Goal: Information Seeking & Learning: Learn about a topic

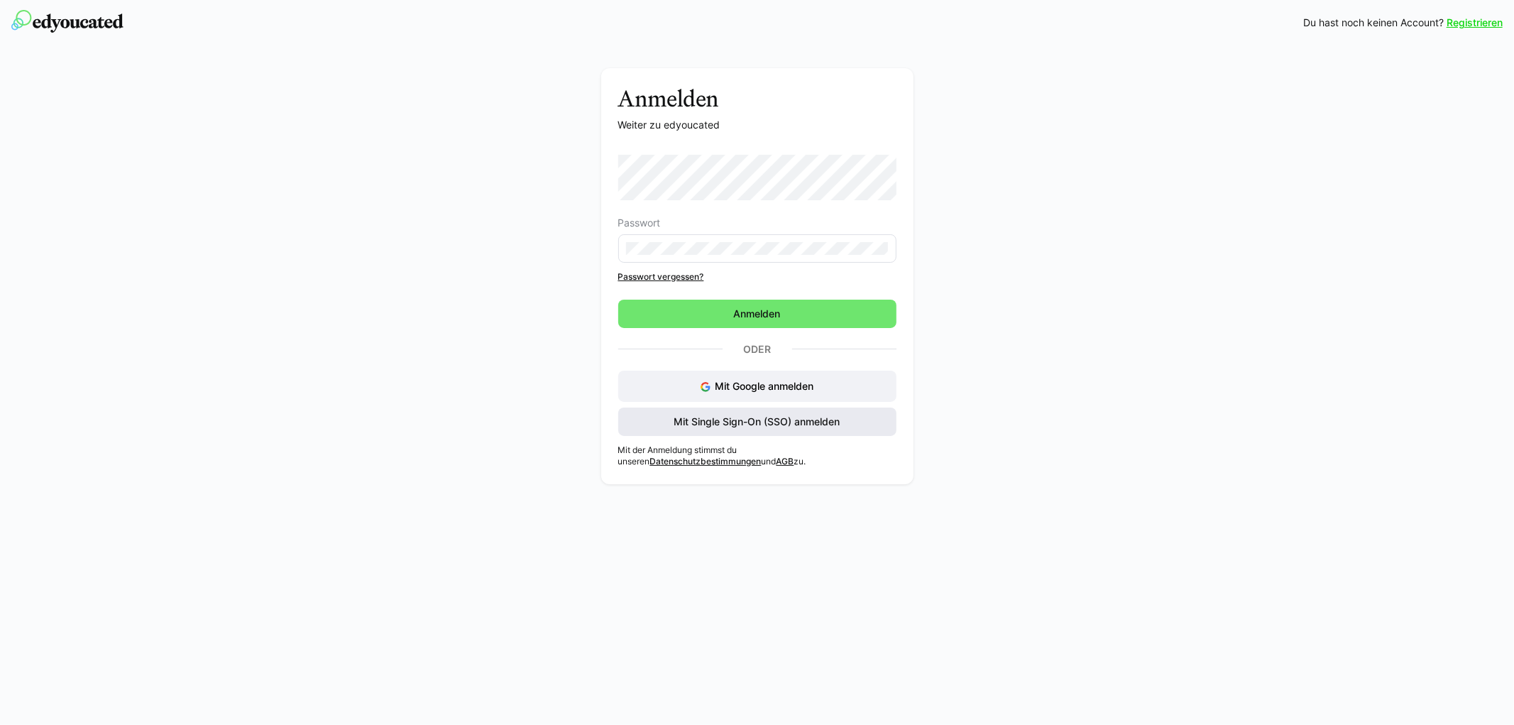
click at [742, 421] on span "Mit Single Sign-On (SSO) anmelden" at bounding box center [757, 422] width 170 height 14
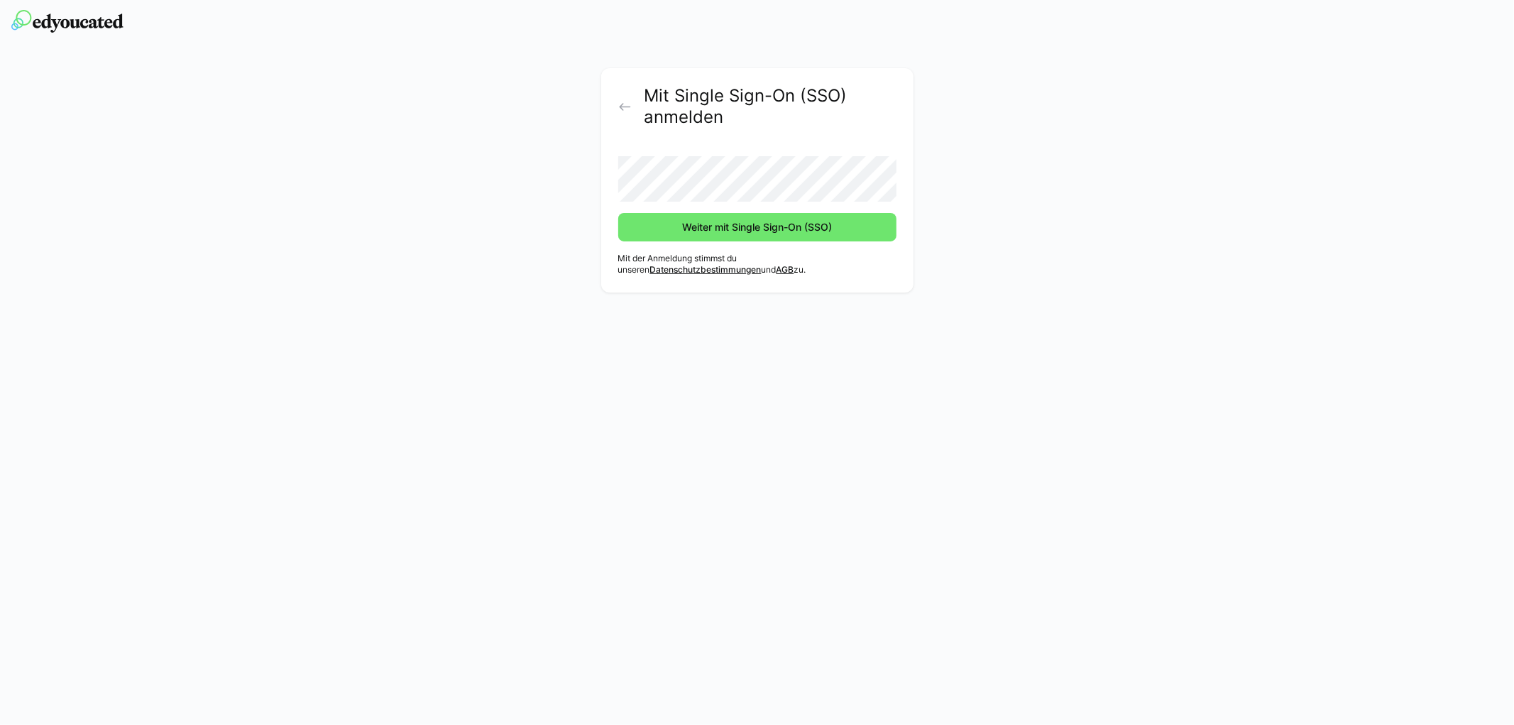
click at [618, 213] on button "Weiter mit Single Sign-On (SSO)" at bounding box center [757, 227] width 278 height 28
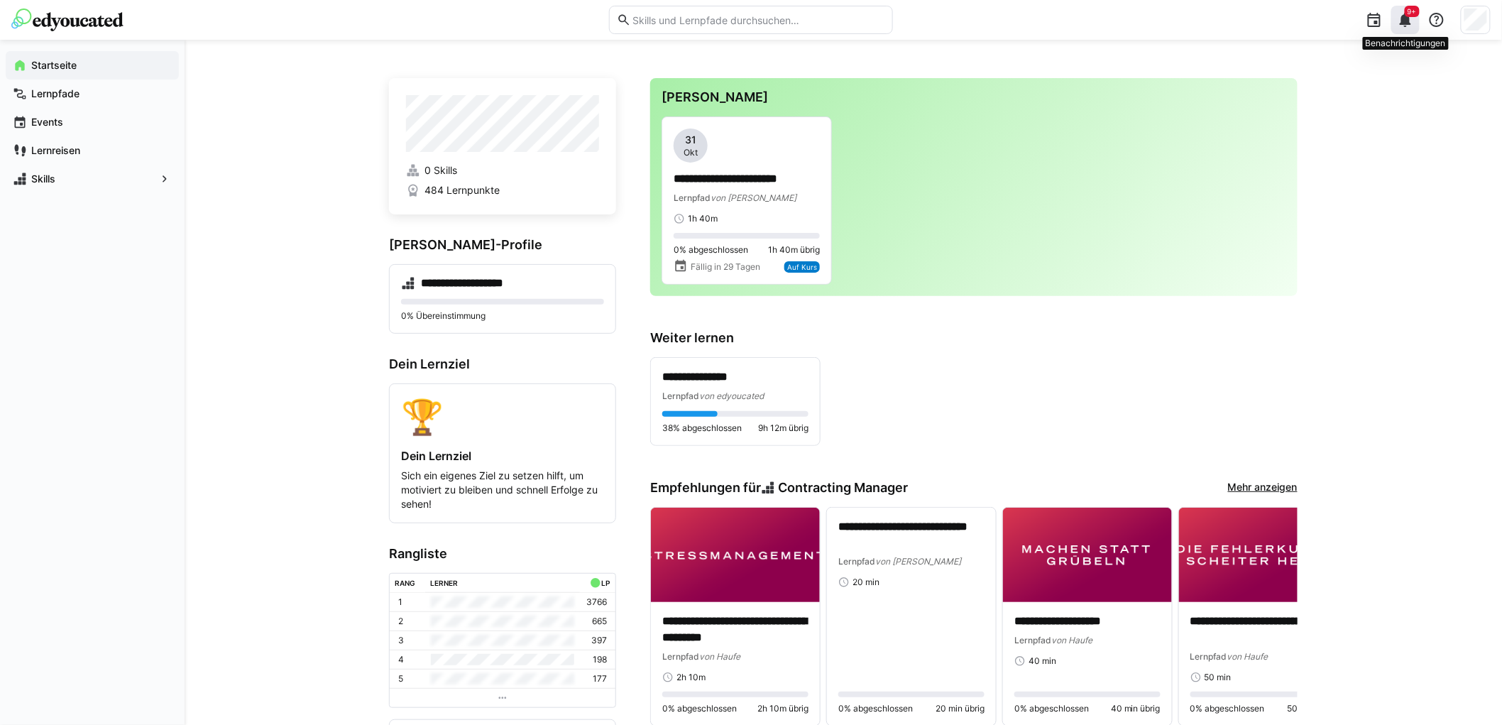
click at [1409, 28] on div "9+" at bounding box center [1405, 20] width 28 height 28
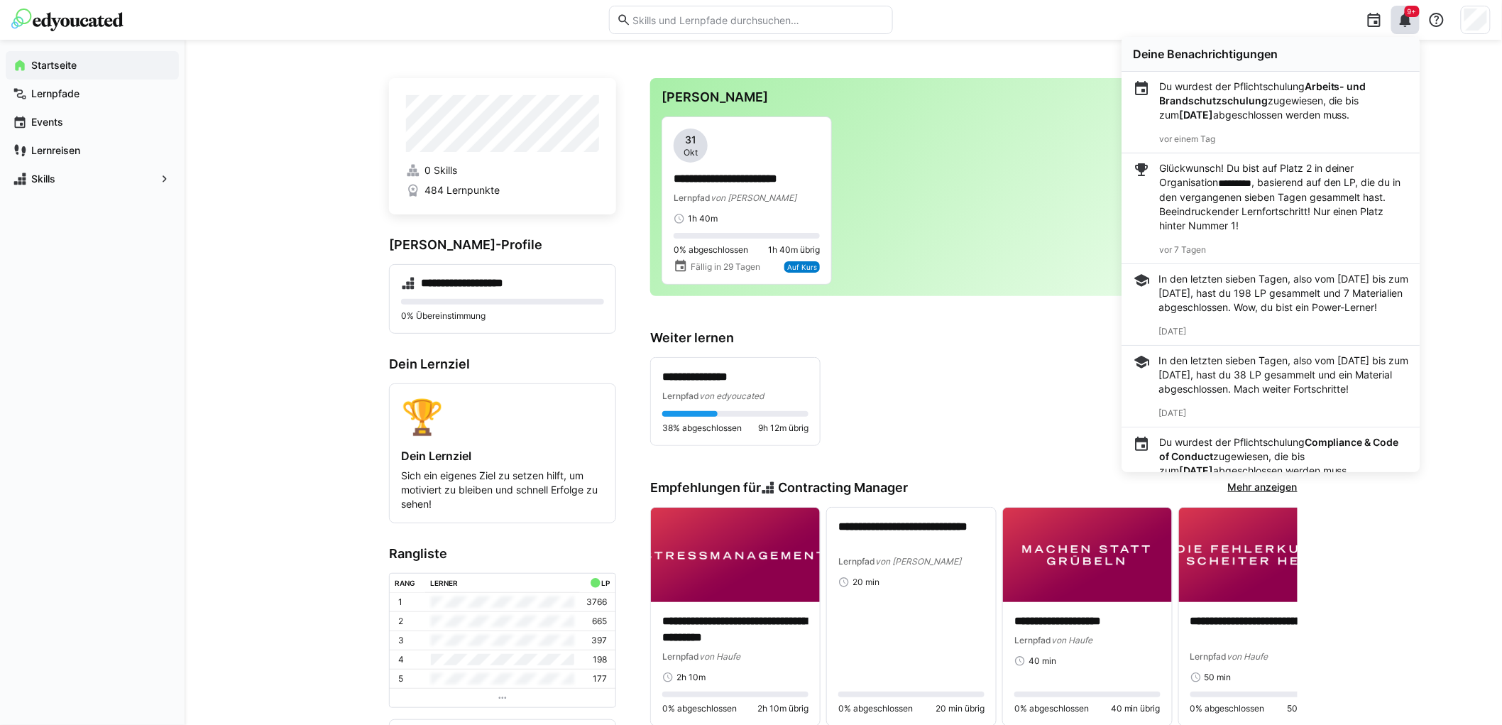
click at [1315, 100] on p "Du wurdest der Pflichtschulung Arbeits- und Brandschutzschulung zugewiesen, die…" at bounding box center [1283, 101] width 249 height 43
